Goal: Check status: Check status

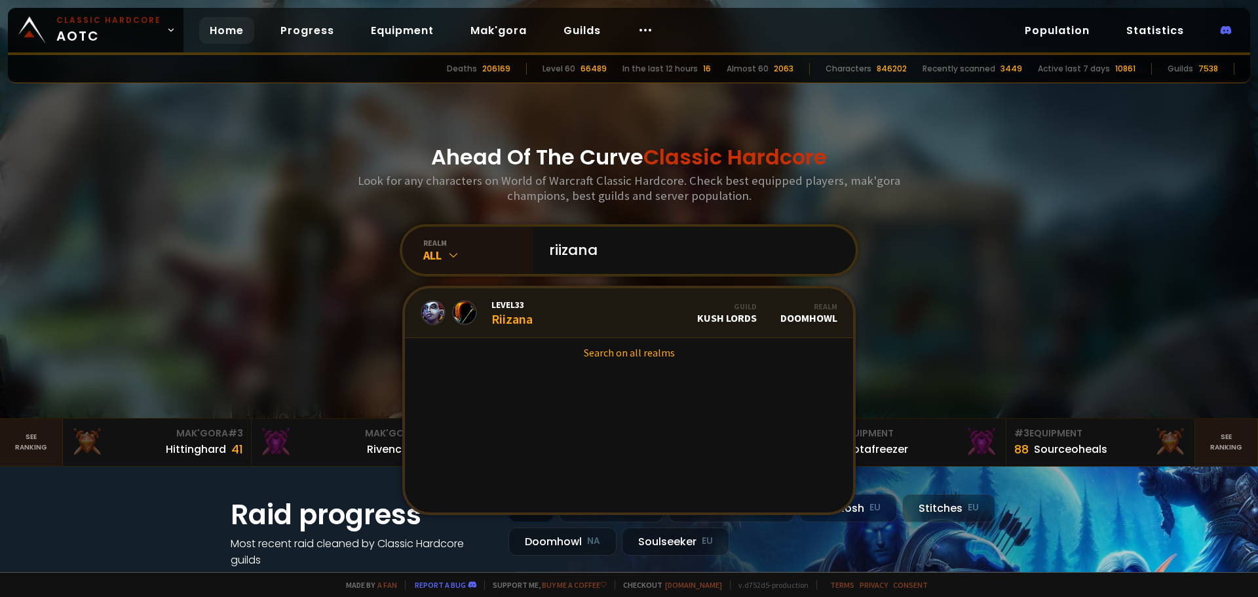
type input "riizana"
click at [601, 318] on link "Level 33 Riizana Guild Kush Lords Realm Doomhowl" at bounding box center [629, 313] width 448 height 50
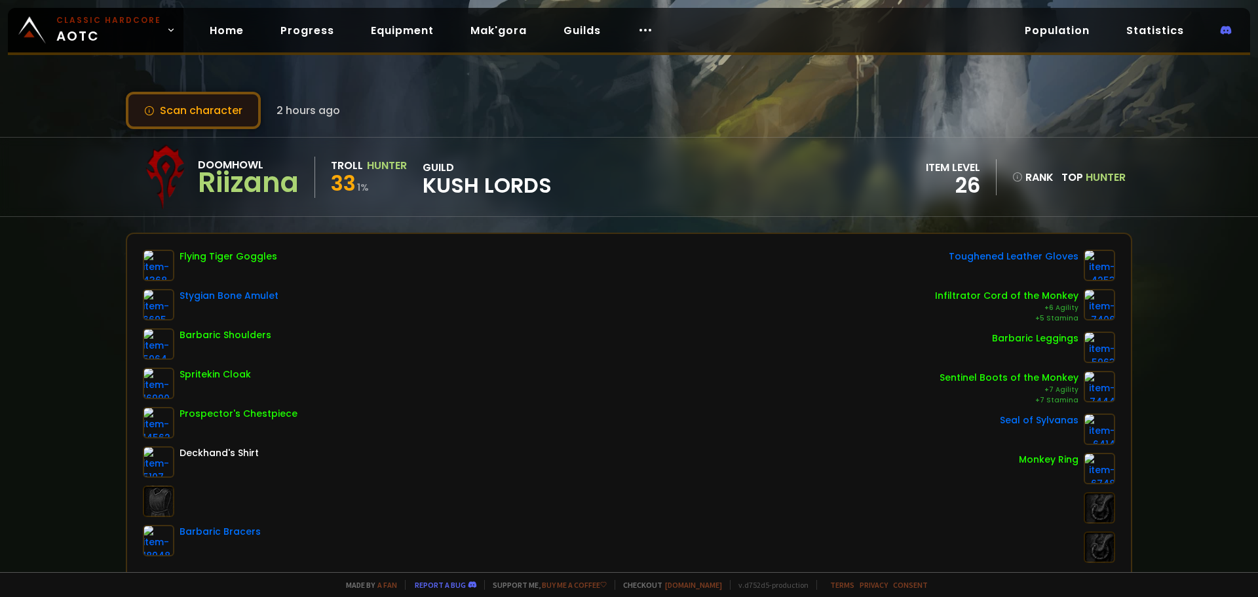
click at [235, 116] on button "Scan character" at bounding box center [193, 110] width 135 height 37
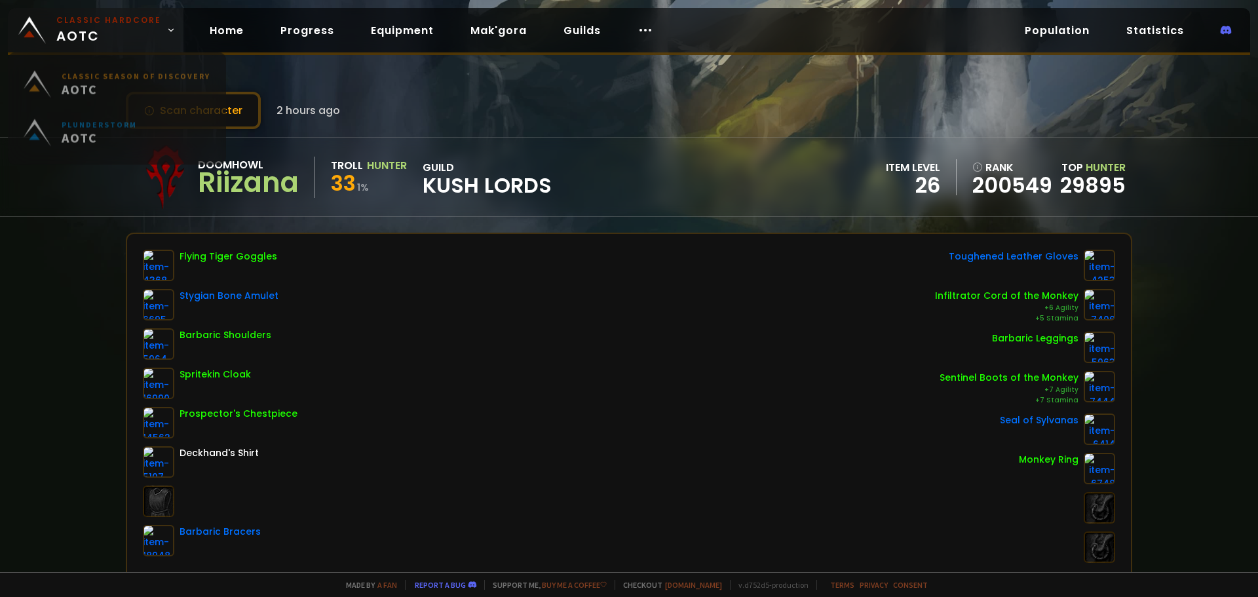
click at [100, 18] on small "Classic Hardcore" at bounding box center [108, 20] width 105 height 12
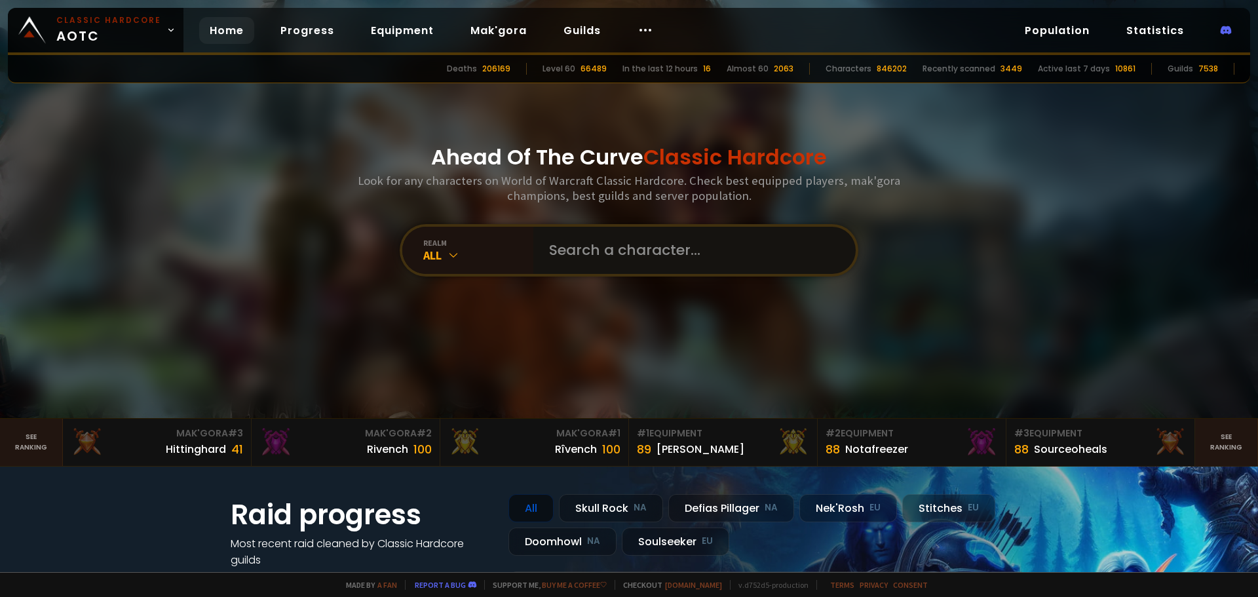
click at [718, 245] on input "text" at bounding box center [690, 250] width 299 height 47
type input "ratlicker"
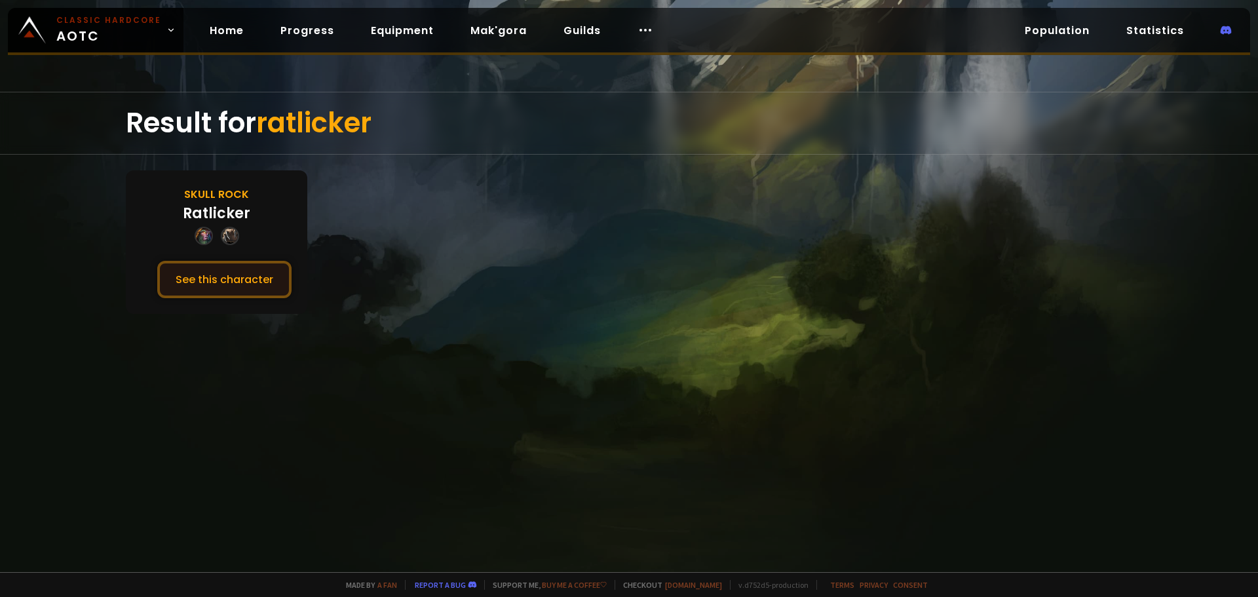
click at [245, 291] on button "See this character" at bounding box center [224, 279] width 134 height 37
